Goal: Task Accomplishment & Management: Manage account settings

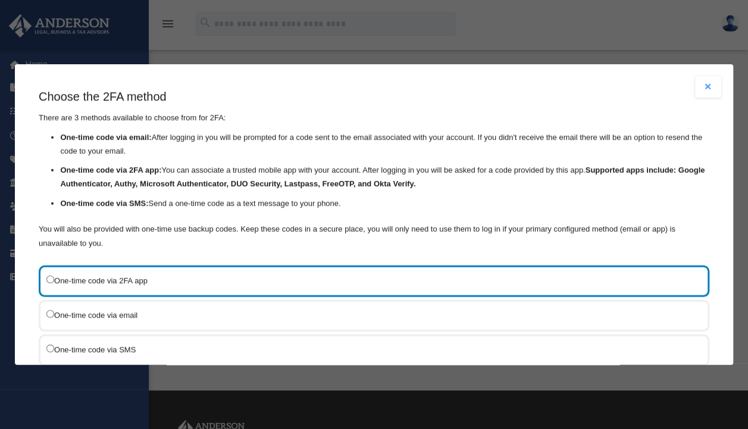
click at [146, 204] on li "One-time code via SMS: Send a one-time code as a text message to your phone." at bounding box center [385, 204] width 649 height 14
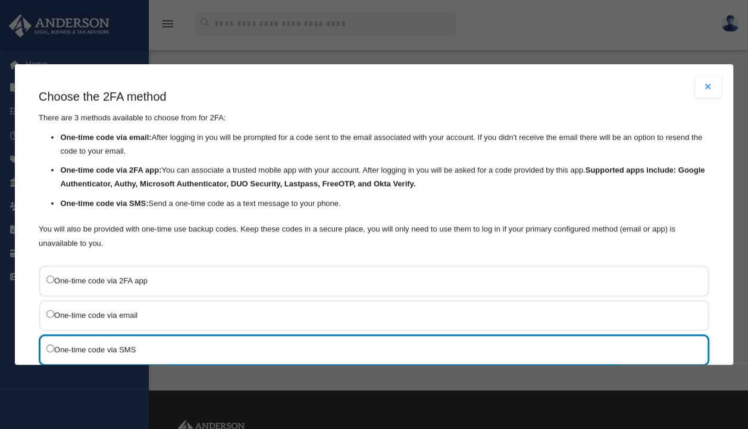
scroll to position [112, 0]
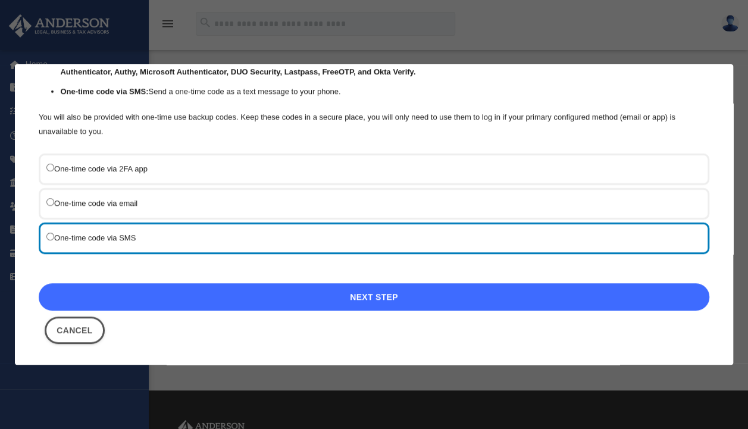
click at [312, 295] on link "Next Step" at bounding box center [374, 296] width 671 height 27
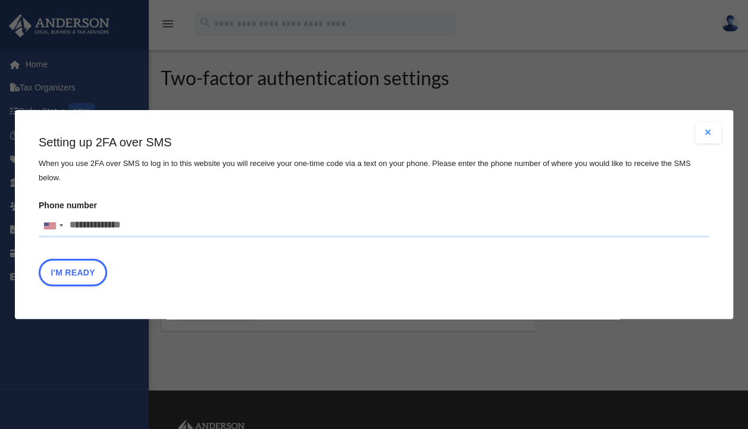
click at [130, 221] on input "Phone number United States +1 United Kingdom +44 Afghanistan (‫افغانستان‬‎) +93…" at bounding box center [374, 226] width 671 height 24
type input "**********"
click at [90, 266] on button "I'm Ready" at bounding box center [73, 272] width 68 height 27
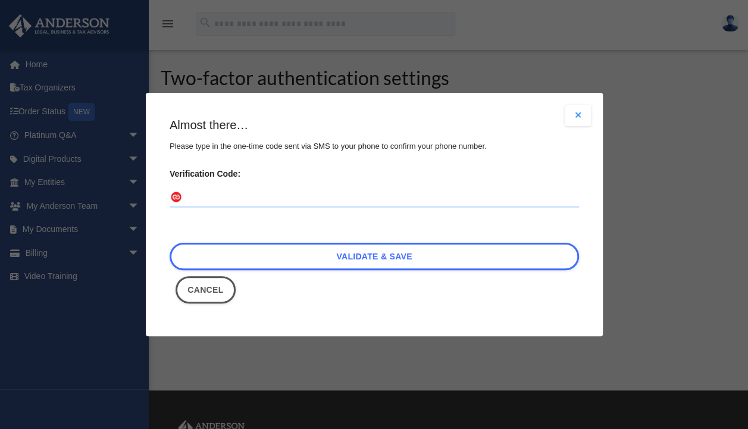
click at [295, 192] on input "Verification Code:" at bounding box center [374, 198] width 409 height 19
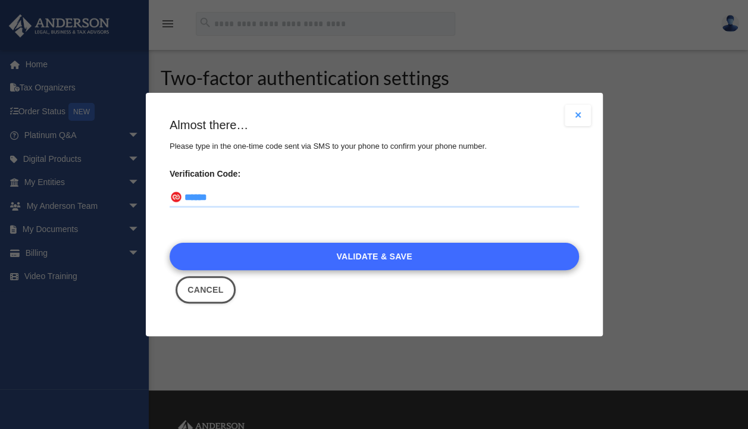
type input "******"
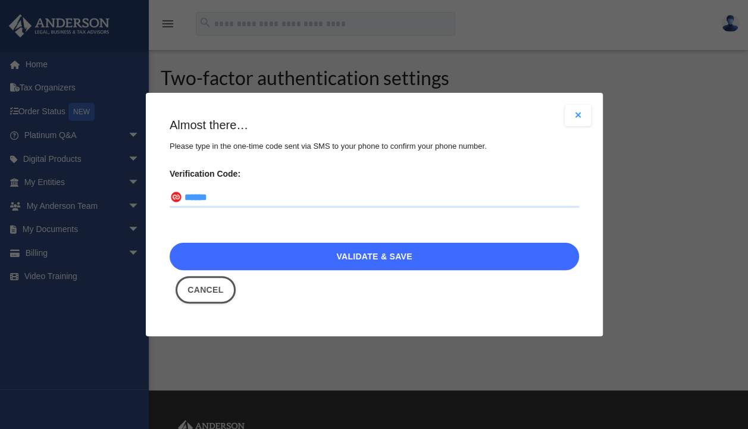
click at [409, 259] on link "Validate & Save" at bounding box center [374, 256] width 409 height 27
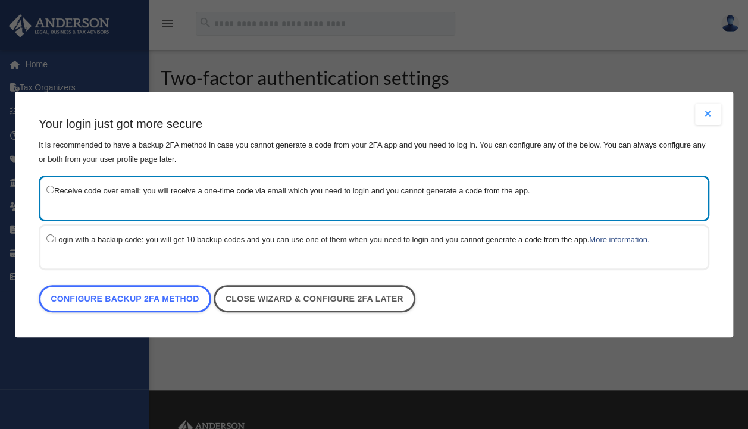
click at [76, 197] on label "Receive code over email: you will receive a one-time code via email which you n…" at bounding box center [367, 190] width 643 height 15
click at [76, 198] on label "Receive code over email: you will receive a one-time code via email which you n…" at bounding box center [367, 190] width 643 height 15
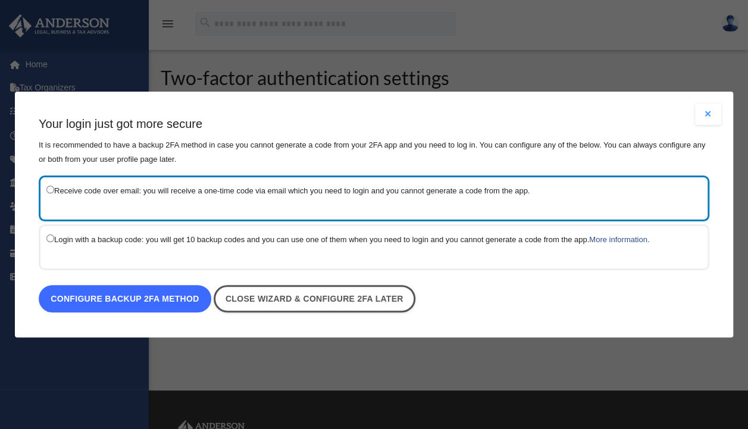
click at [81, 293] on link "Configure backup 2FA method" at bounding box center [125, 298] width 173 height 27
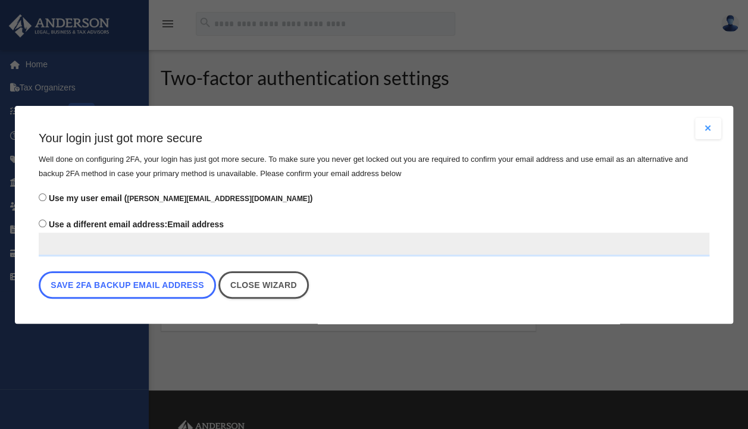
click at [81, 293] on button "Save 2FA backup email address" at bounding box center [127, 284] width 177 height 27
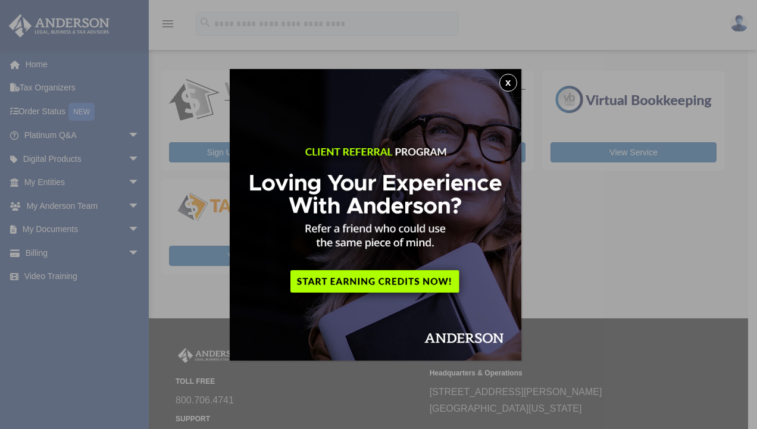
click at [511, 83] on button "x" at bounding box center [508, 83] width 18 height 18
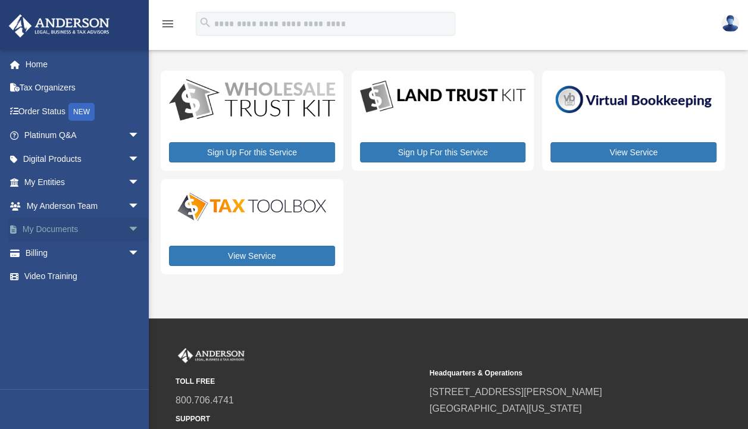
click at [128, 233] on span "arrow_drop_down" at bounding box center [140, 230] width 24 height 24
click at [77, 249] on link "Box" at bounding box center [87, 253] width 141 height 24
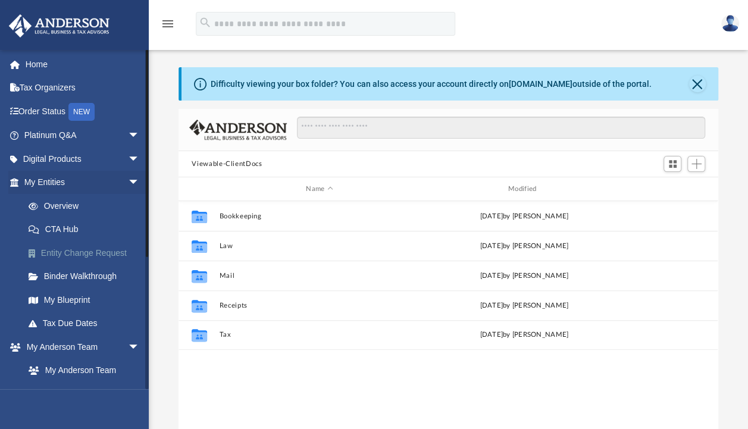
scroll to position [261, 530]
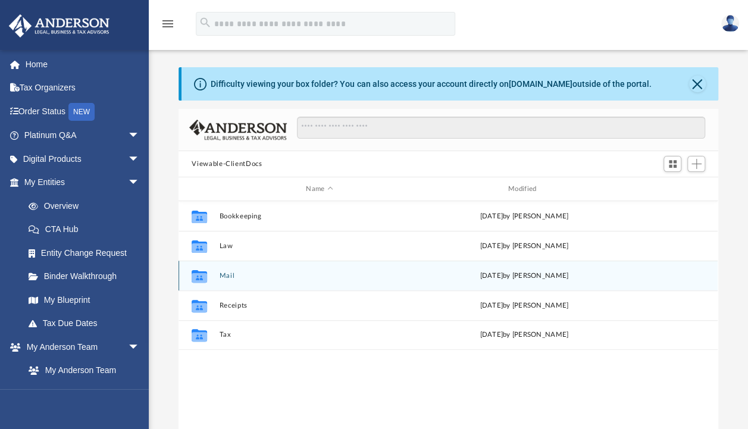
click at [279, 274] on button "Mail" at bounding box center [320, 276] width 200 height 8
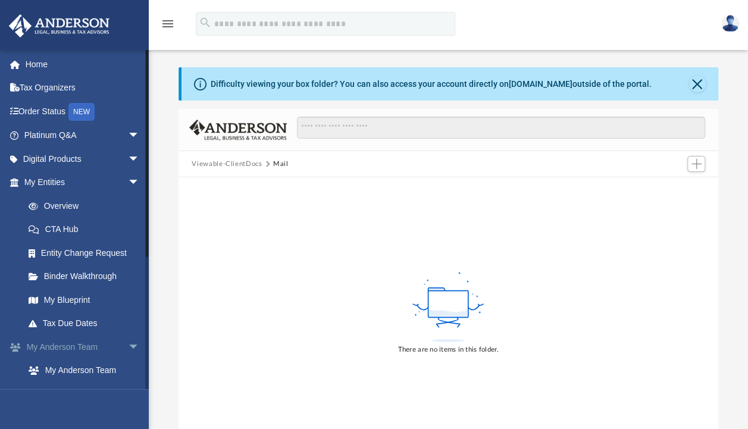
click at [128, 344] on span "arrow_drop_down" at bounding box center [140, 347] width 24 height 24
click at [83, 346] on link "My Anderson Team arrow_drop_up" at bounding box center [82, 347] width 149 height 24
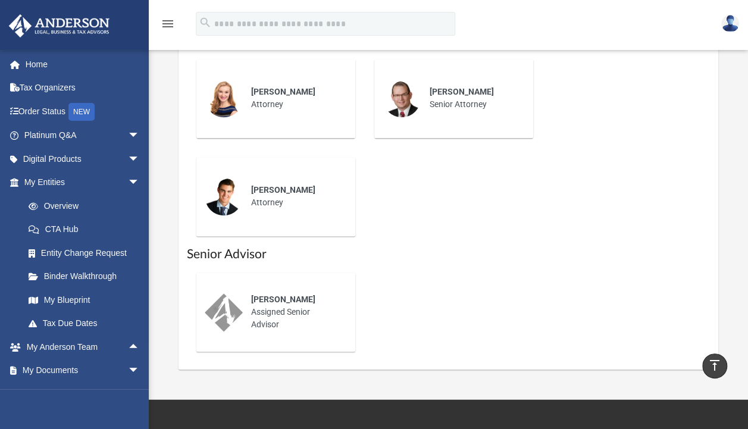
scroll to position [681, 0]
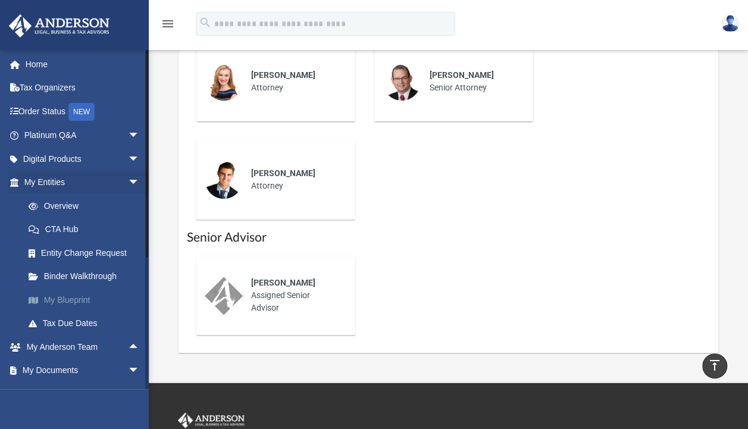
click at [82, 295] on link "My Blueprint" at bounding box center [87, 300] width 141 height 24
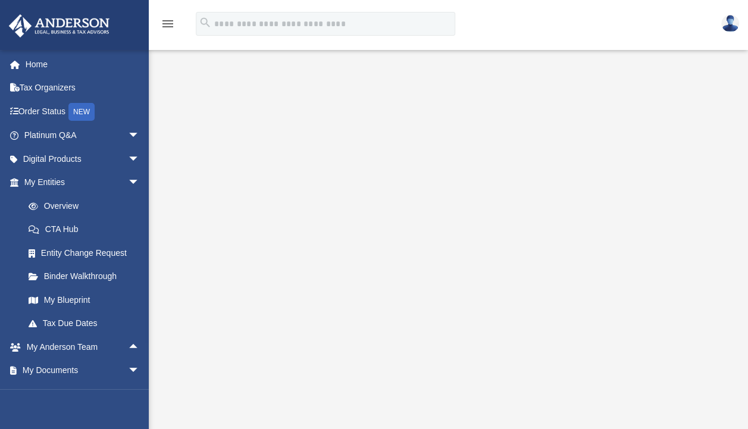
scroll to position [111, 0]
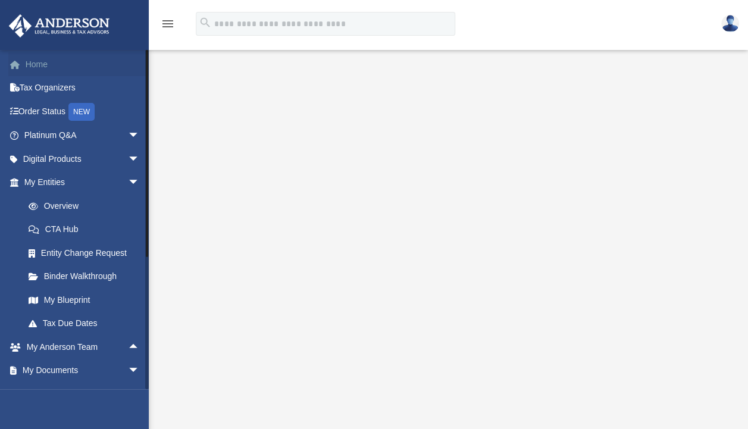
click at [45, 65] on link "Home" at bounding box center [82, 64] width 149 height 24
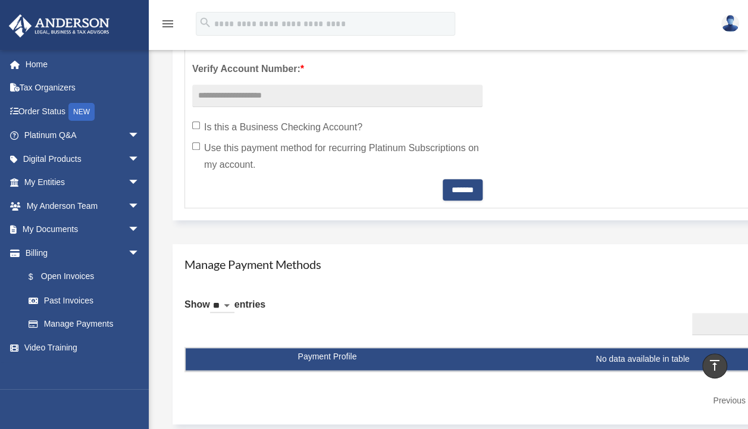
scroll to position [479, 0]
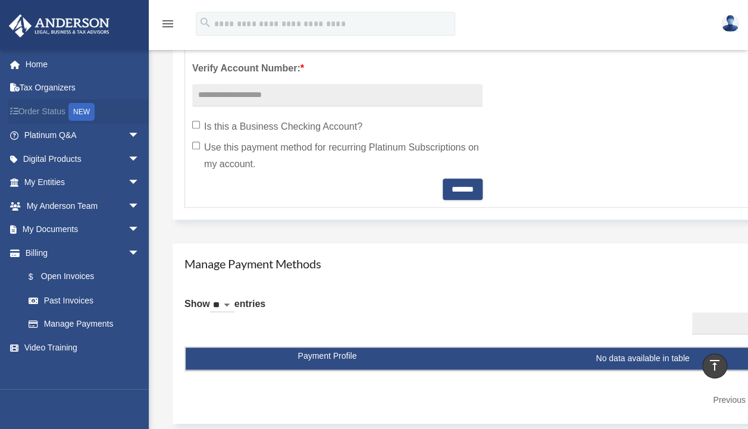
click at [60, 110] on link "Order Status NEW" at bounding box center [82, 111] width 149 height 24
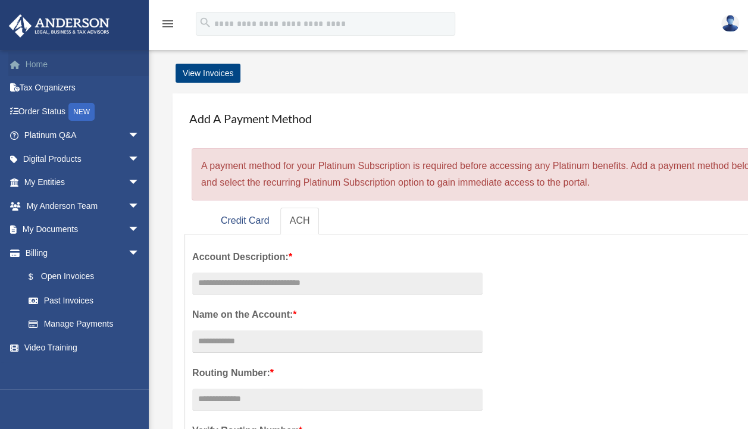
click at [39, 63] on link "Home" at bounding box center [82, 64] width 149 height 24
click at [42, 64] on link "Home" at bounding box center [82, 64] width 149 height 24
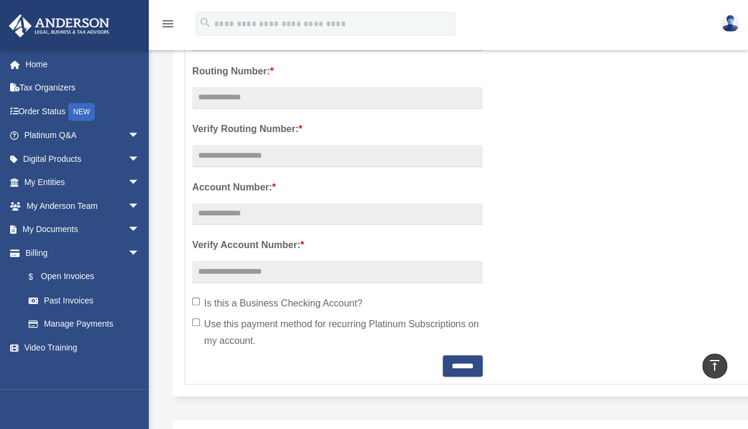
scroll to position [302, 0]
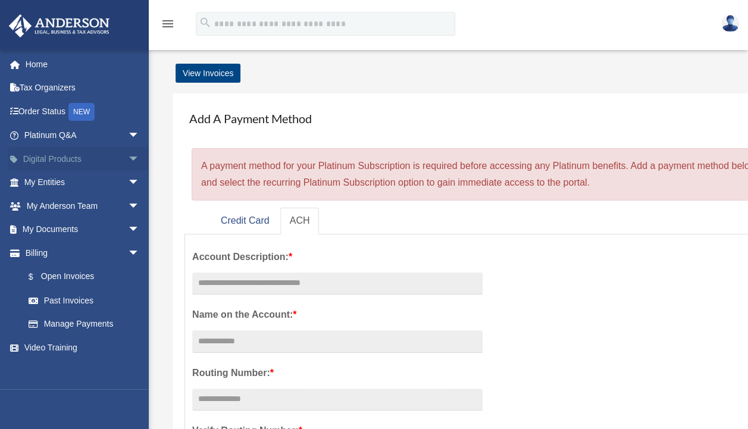
click at [46, 162] on link "Digital Products arrow_drop_down" at bounding box center [82, 159] width 149 height 24
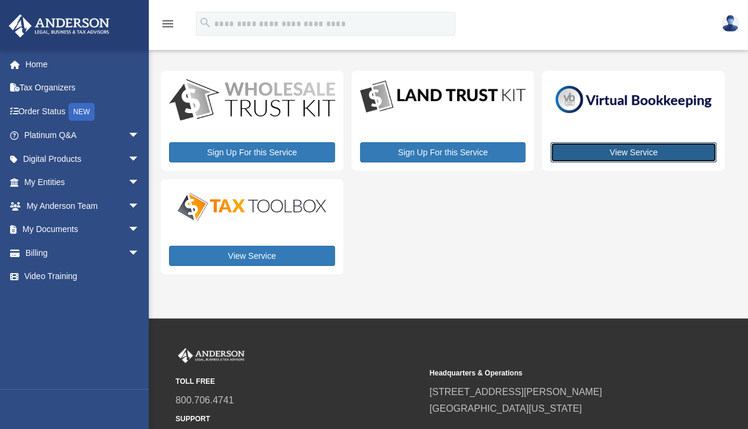
click at [587, 157] on link "View Service" at bounding box center [634, 152] width 166 height 20
click at [735, 21] on img at bounding box center [730, 23] width 18 height 17
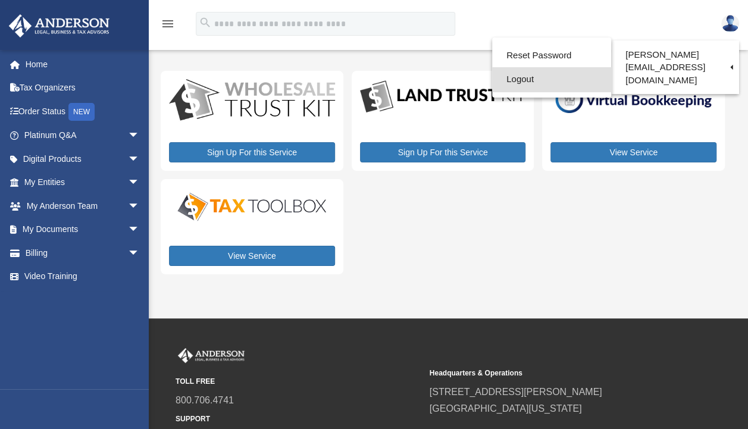
click at [528, 81] on link "Logout" at bounding box center [551, 79] width 119 height 24
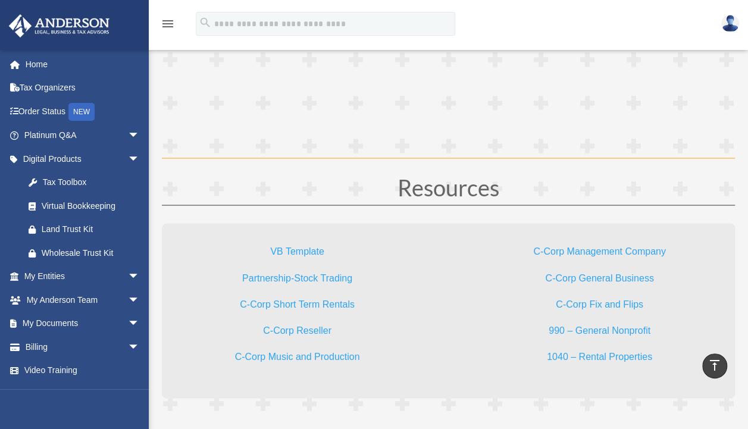
scroll to position [3098, 0]
click at [128, 276] on span "arrow_drop_down" at bounding box center [140, 277] width 24 height 24
click at [728, 27] on img at bounding box center [730, 23] width 18 height 17
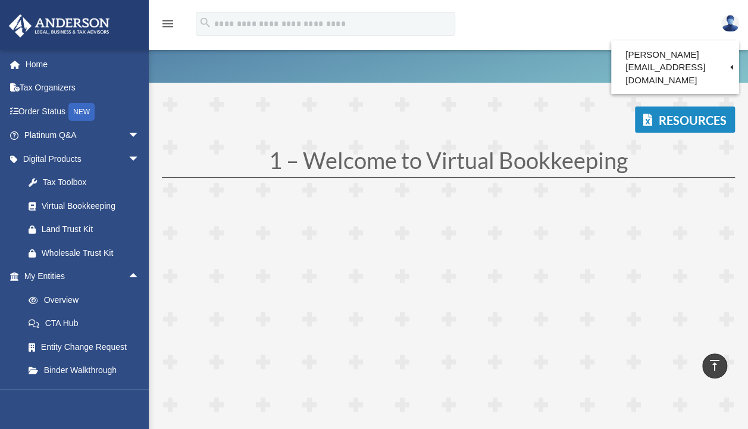
scroll to position [0, 0]
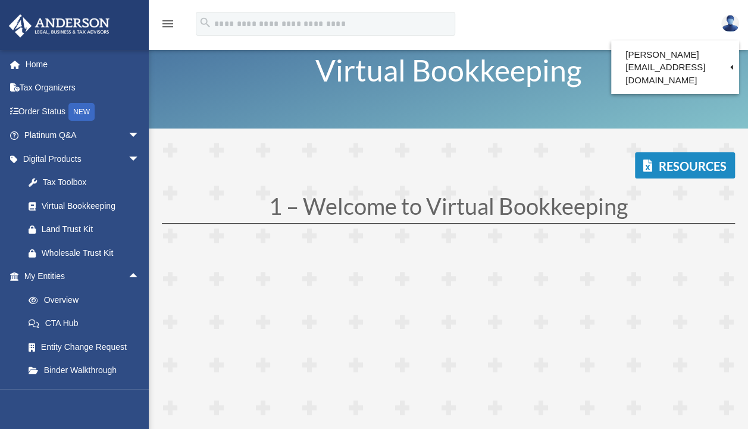
click at [730, 21] on img at bounding box center [730, 23] width 18 height 17
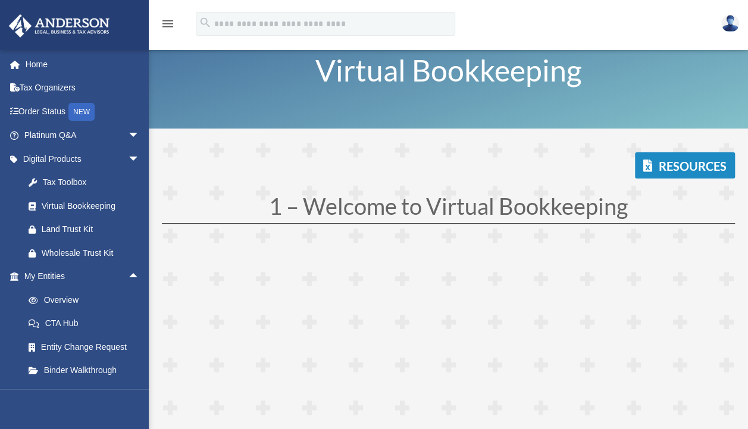
click at [730, 21] on img at bounding box center [730, 23] width 18 height 17
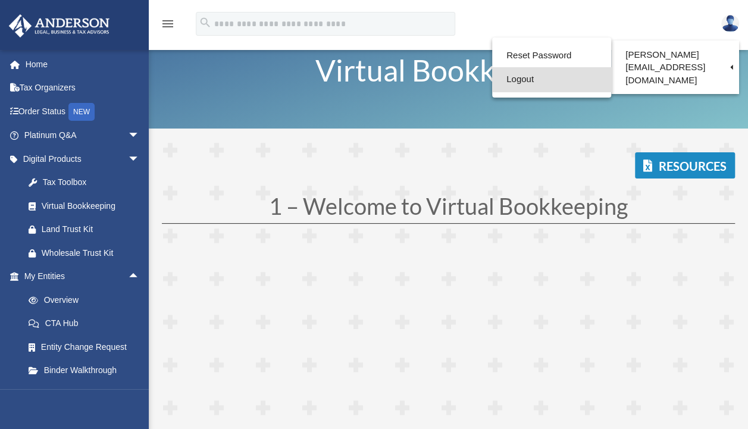
click at [530, 81] on link "Logout" at bounding box center [551, 79] width 119 height 24
